Goal: Task Accomplishment & Management: Manage account settings

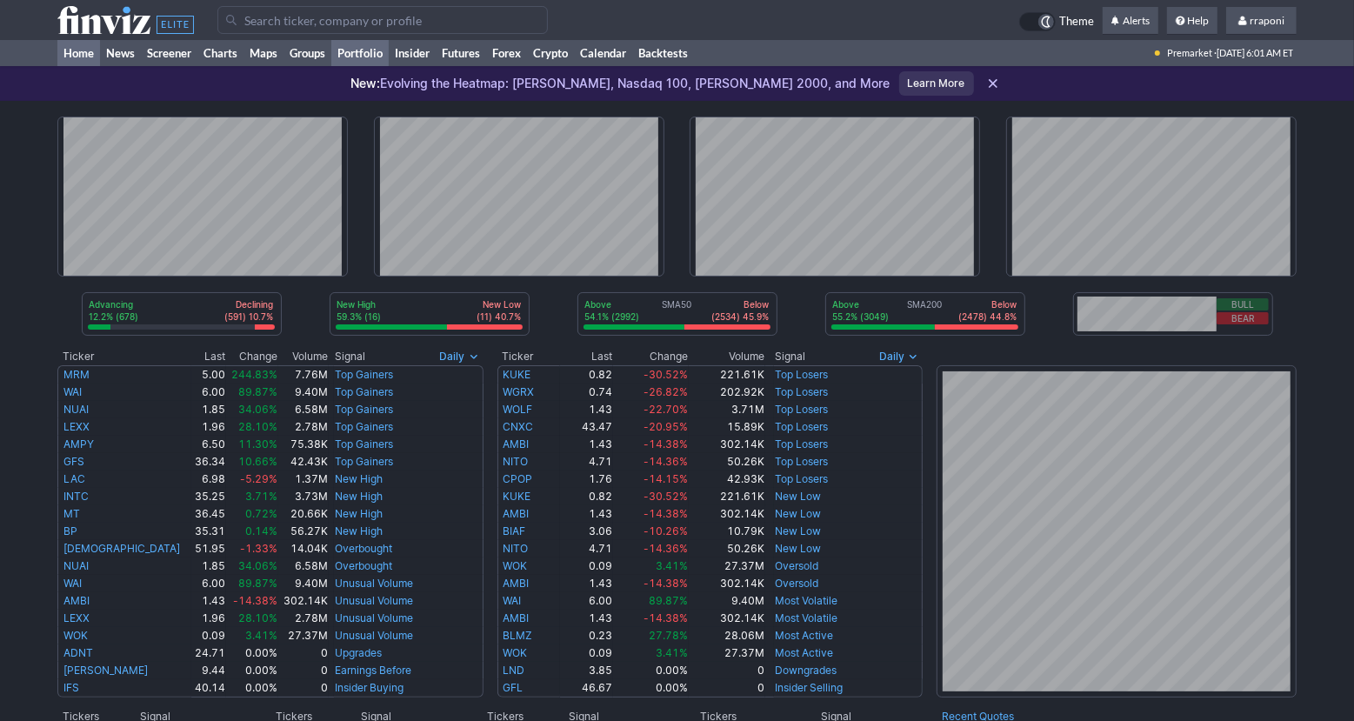
click at [385, 59] on link "Portfolio" at bounding box center [359, 53] width 57 height 26
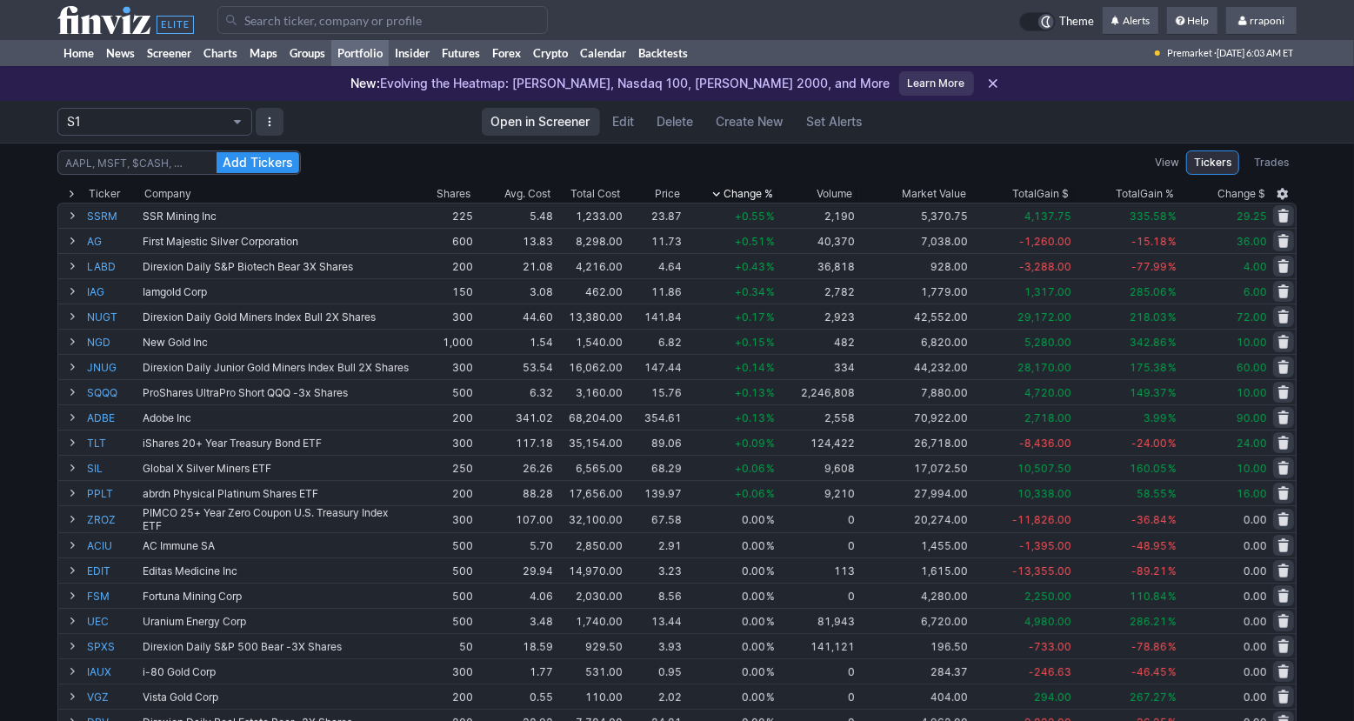
click at [900, 7] on div at bounding box center [618, 20] width 802 height 28
click at [548, 7] on input "Search" at bounding box center [382, 20] width 330 height 28
